Goal: Information Seeking & Learning: Learn about a topic

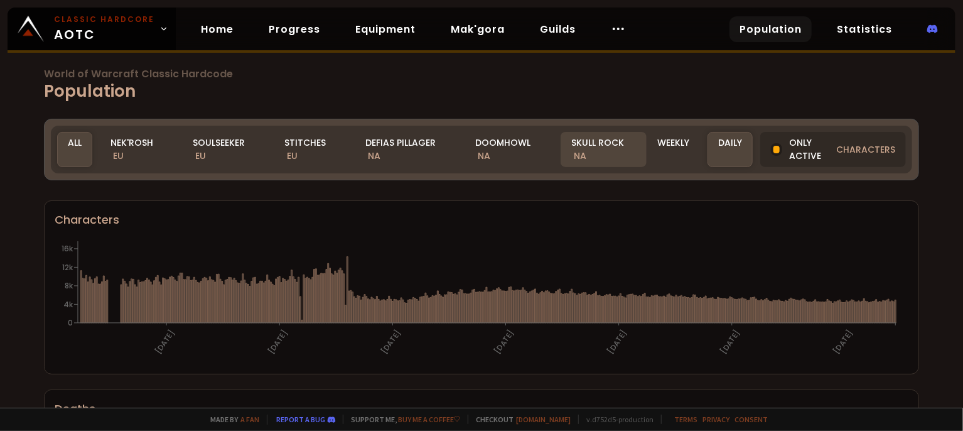
click at [582, 150] on div "Skull Rock NA" at bounding box center [603, 149] width 86 height 35
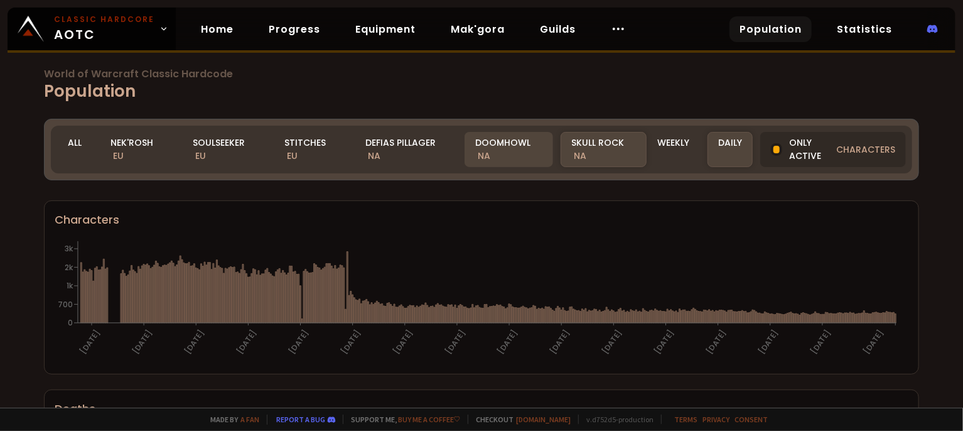
click at [522, 145] on div "Doomhowl NA" at bounding box center [508, 149] width 88 height 35
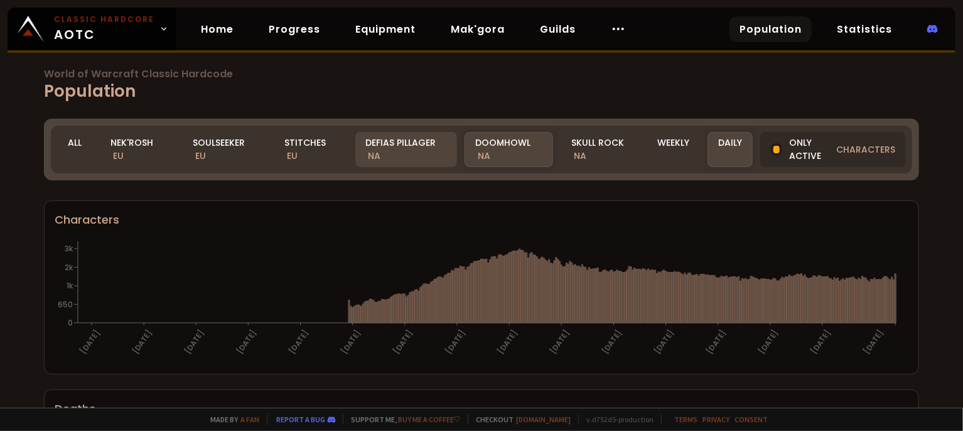
click at [407, 144] on div "Defias Pillager NA" at bounding box center [406, 149] width 102 height 35
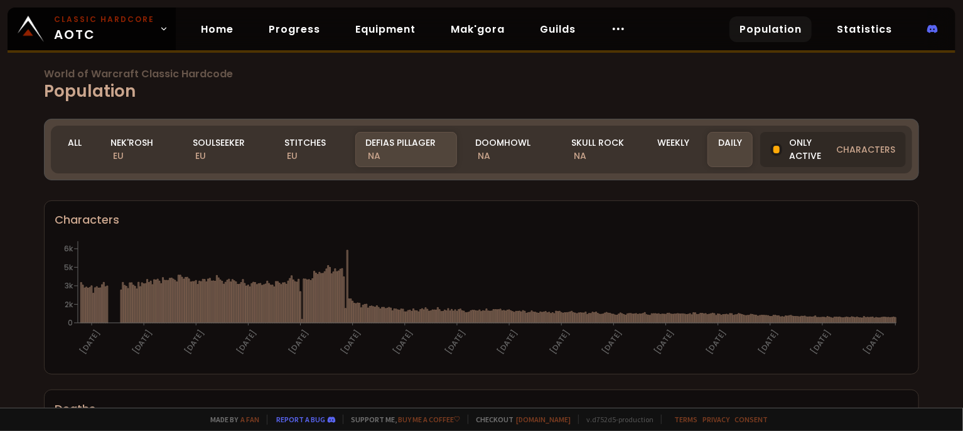
scroll to position [45, 0]
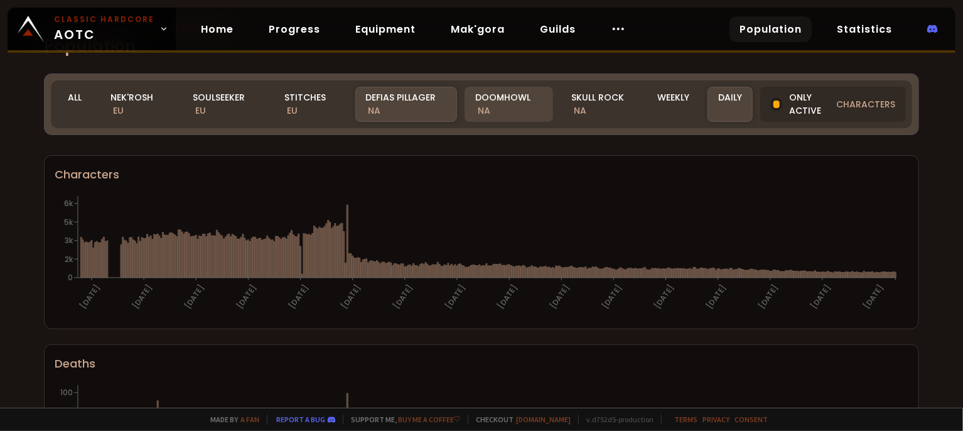
click at [491, 115] on div "Doomhowl NA" at bounding box center [508, 104] width 88 height 35
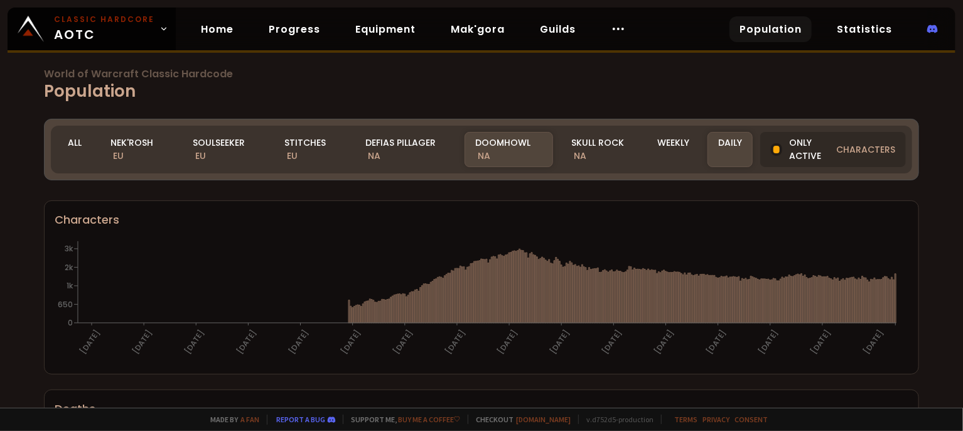
scroll to position [45, 0]
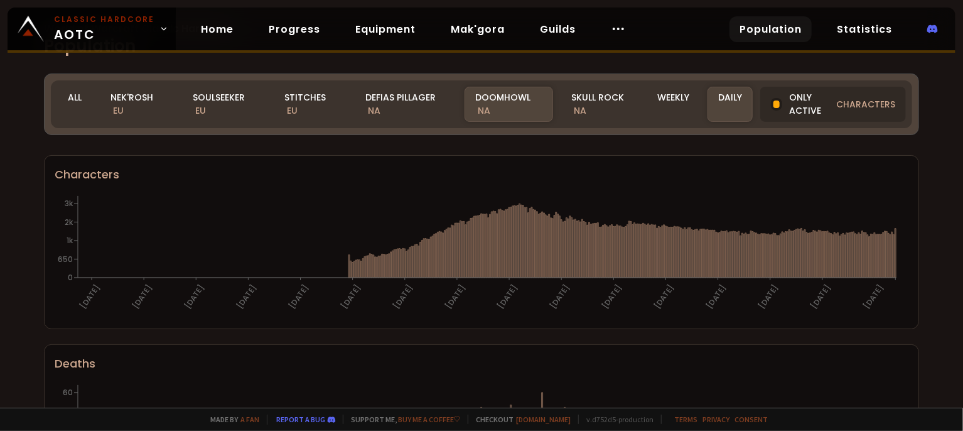
click at [399, 120] on div "Realm Doomhowl All Nek'Rosh EU Soulseeker EU Stitches EU Defias Pillager NA Doo…" at bounding box center [481, 104] width 861 height 48
click at [399, 104] on div "Defias Pillager NA" at bounding box center [406, 104] width 102 height 35
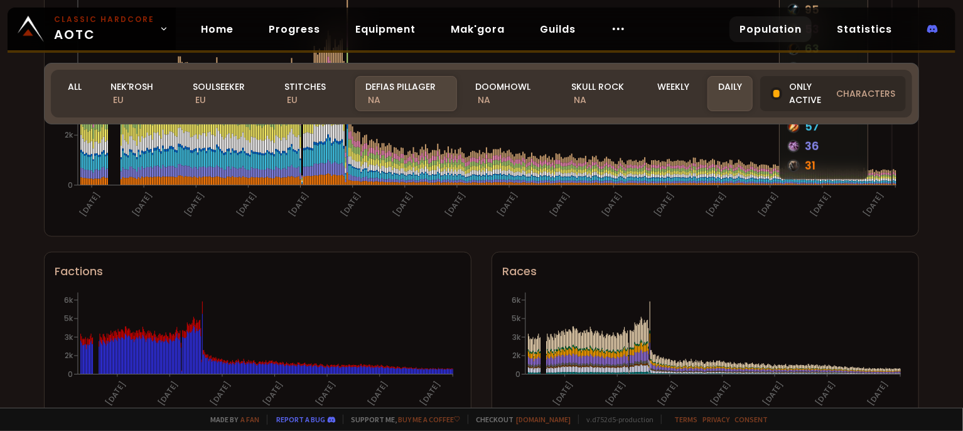
scroll to position [848, 0]
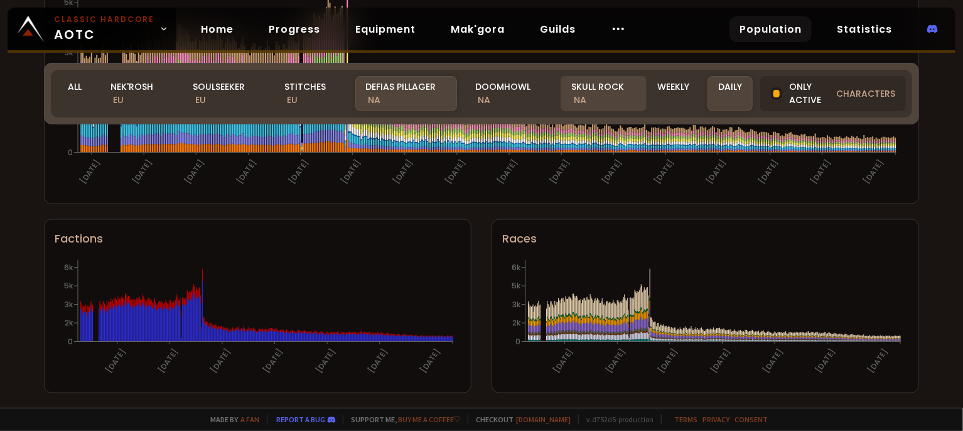
click at [599, 97] on div "Skull Rock NA" at bounding box center [603, 93] width 86 height 35
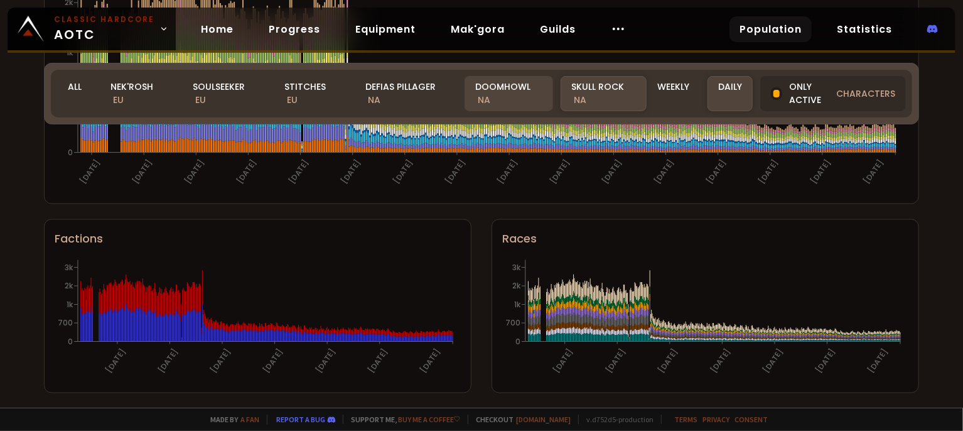
click at [512, 94] on div "Doomhowl NA" at bounding box center [508, 93] width 88 height 35
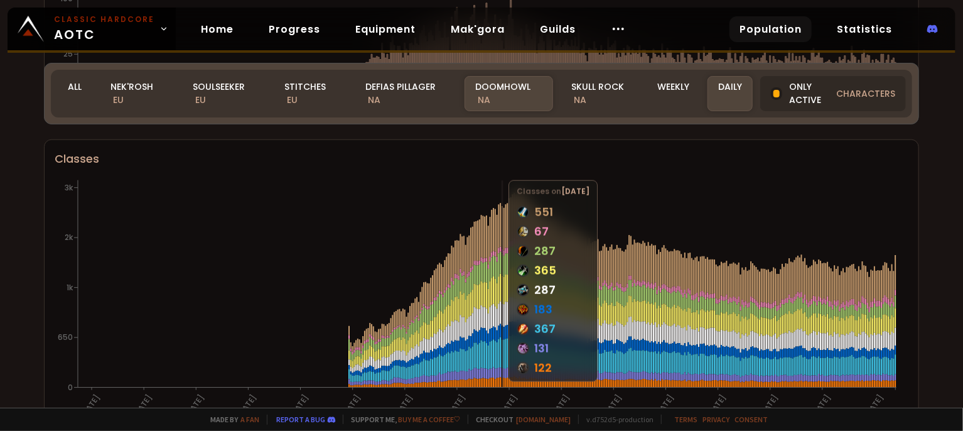
scroll to position [660, 0]
